Goal: Task Accomplishment & Management: Use online tool/utility

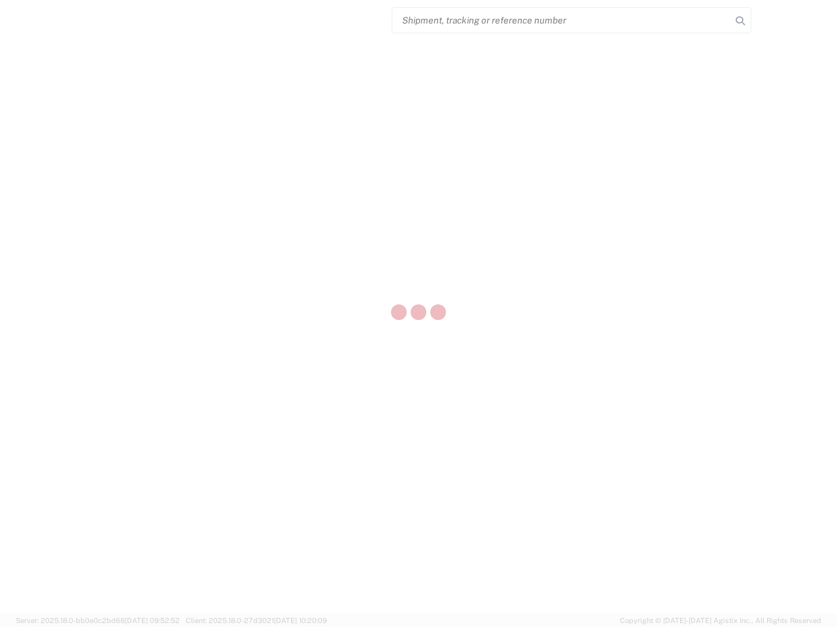
select select "US"
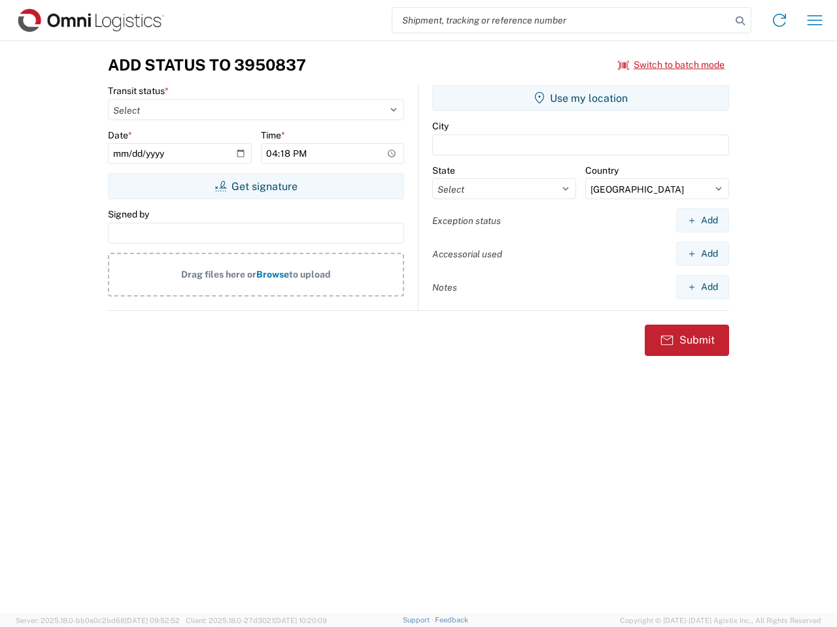
click at [561, 20] on input "search" at bounding box center [561, 20] width 339 height 25
click at [740, 21] on icon at bounding box center [740, 21] width 18 height 18
click at [779, 20] on icon at bounding box center [779, 20] width 21 height 21
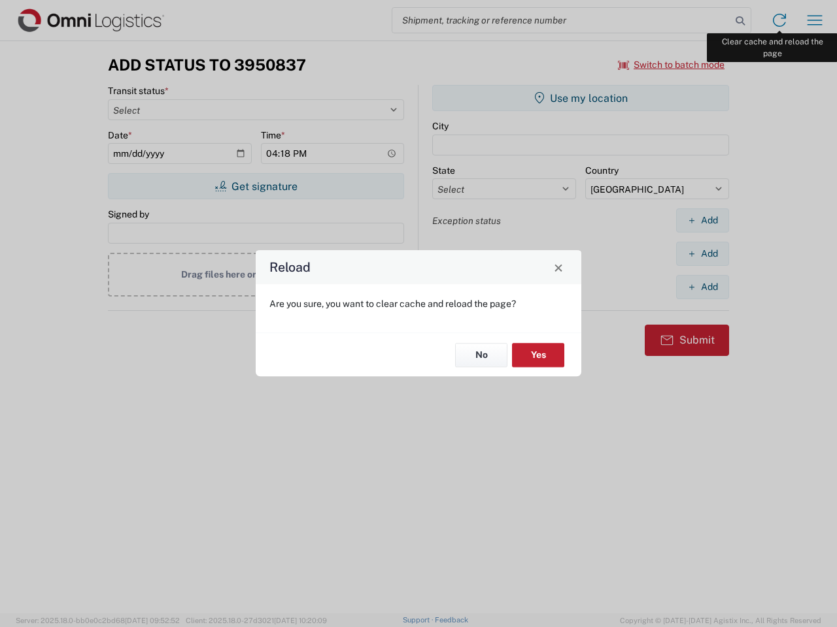
click at [814, 20] on div "Reload Are you sure, you want to clear cache and reload the page? No Yes" at bounding box center [418, 313] width 837 height 627
click at [671, 65] on div "Reload Are you sure, you want to clear cache and reload the page? No Yes" at bounding box center [418, 313] width 837 height 627
click at [256, 186] on div "Reload Are you sure, you want to clear cache and reload the page? No Yes" at bounding box center [418, 313] width 837 height 627
click at [580, 98] on div "Reload Are you sure, you want to clear cache and reload the page? No Yes" at bounding box center [418, 313] width 837 height 627
click at [702, 220] on div "Reload Are you sure, you want to clear cache and reload the page? No Yes" at bounding box center [418, 313] width 837 height 627
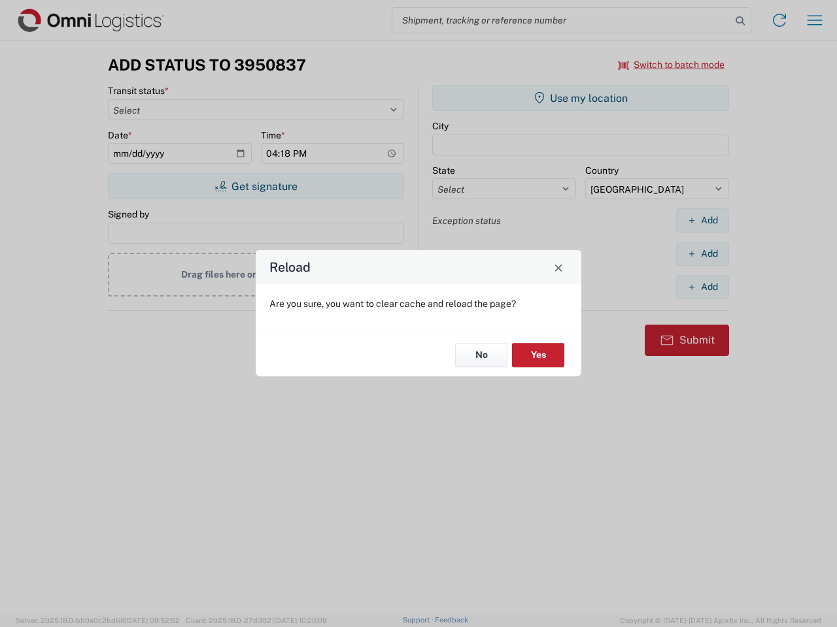
click at [702, 254] on div "Reload Are you sure, you want to clear cache and reload the page? No Yes" at bounding box center [418, 313] width 837 height 627
click at [702, 287] on div "Reload Are you sure, you want to clear cache and reload the page? No Yes" at bounding box center [418, 313] width 837 height 627
